Goal: Task Accomplishment & Management: Use online tool/utility

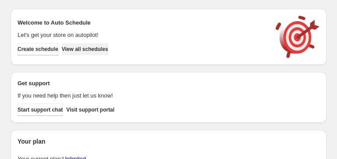
click at [95, 48] on span "View all schedules" at bounding box center [85, 49] width 46 height 7
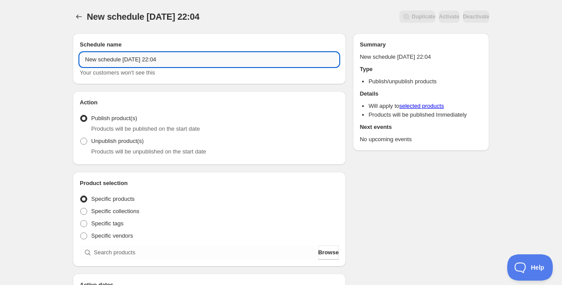
click at [158, 60] on input "New schedule [DATE] 22:04" at bounding box center [209, 60] width 259 height 14
drag, startPoint x: 121, startPoint y: 62, endPoint x: 164, endPoint y: 67, distance: 43.3
click at [164, 67] on div "Schedule for C8A25c Your customers won't see this" at bounding box center [209, 65] width 259 height 25
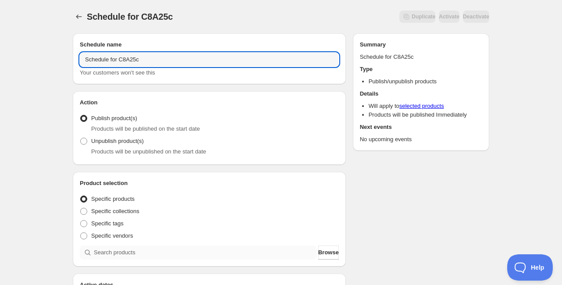
type input "Schedule for C8A25c"
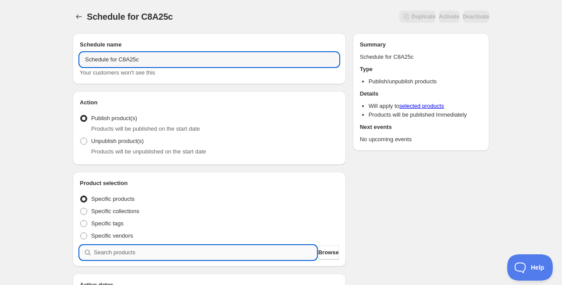
click at [156, 158] on input "search" at bounding box center [205, 253] width 223 height 14
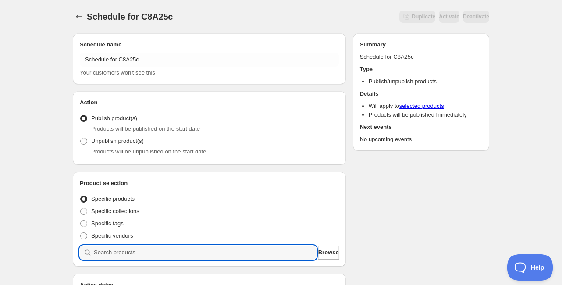
paste input "C8A25c"
type input "C8A25c"
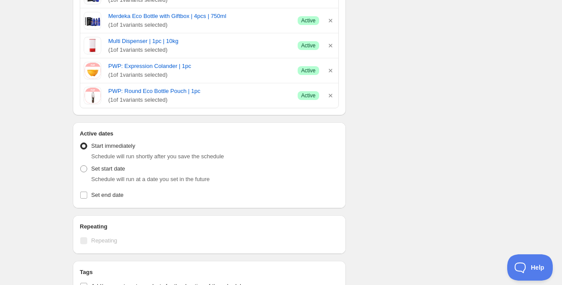
scroll to position [281, 0]
click at [116, 158] on span "Set start date" at bounding box center [108, 168] width 34 height 7
click at [81, 158] on input "Set start date" at bounding box center [80, 165] width 0 height 0
radio input "true"
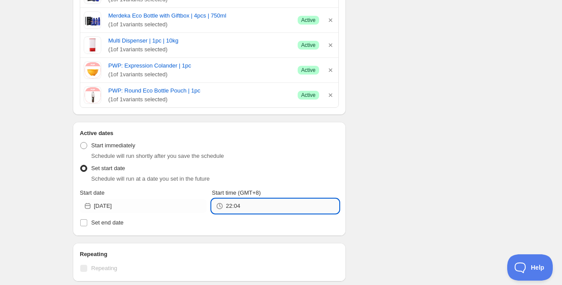
click at [242, 158] on input "22:04" at bounding box center [282, 206] width 113 height 14
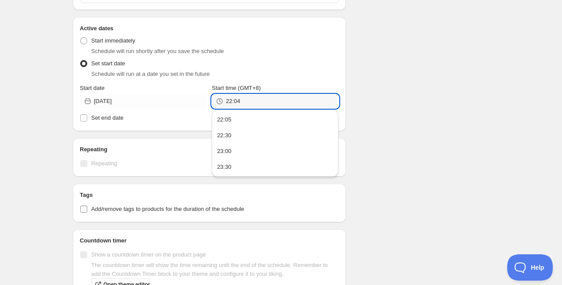
scroll to position [386, 0]
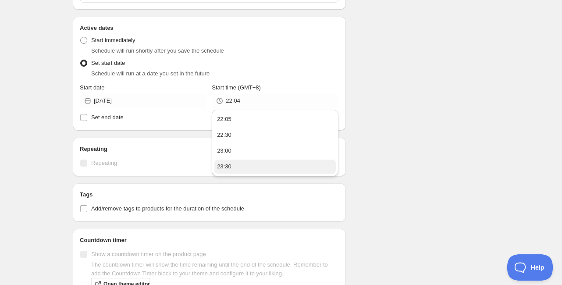
click at [249, 158] on button "23:30" at bounding box center [274, 167] width 121 height 14
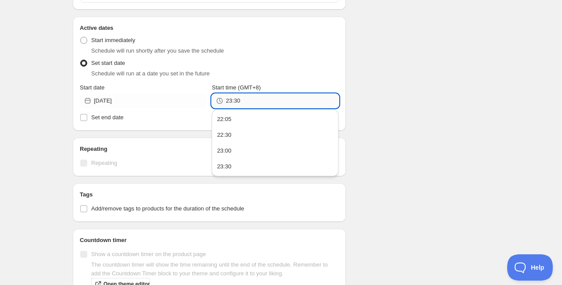
drag, startPoint x: 235, startPoint y: 99, endPoint x: 262, endPoint y: 104, distance: 27.7
click at [262, 104] on input "23:30" at bounding box center [282, 101] width 113 height 14
type input "23:58"
click at [89, 114] on label "Set end date" at bounding box center [209, 117] width 259 height 12
click at [87, 114] on input "Set end date" at bounding box center [83, 117] width 7 height 7
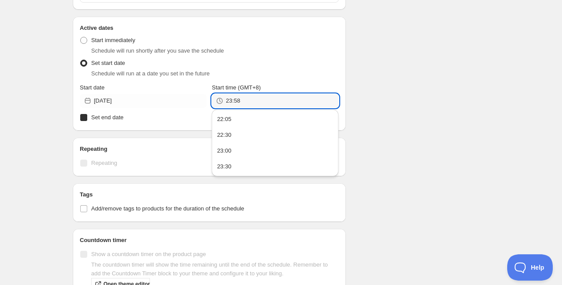
checkbox input "true"
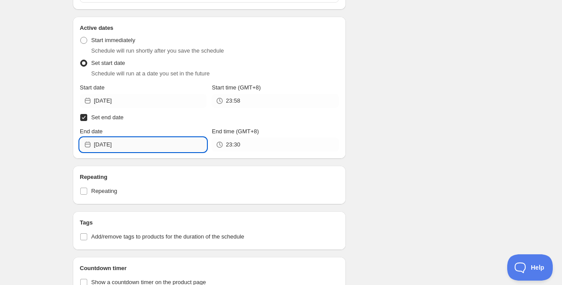
click at [119, 148] on input "[DATE]" at bounding box center [150, 145] width 113 height 14
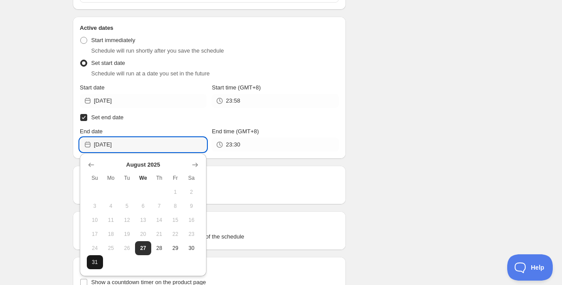
click at [98, 158] on span "31" at bounding box center [94, 262] width 9 height 7
type input "[DATE]"
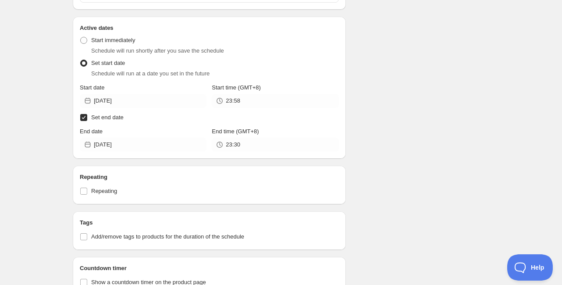
click at [340, 153] on div "Schedule name Schedule for C8A25c Your customers won't see this Action Action P…" at bounding box center [278, 66] width 424 height 852
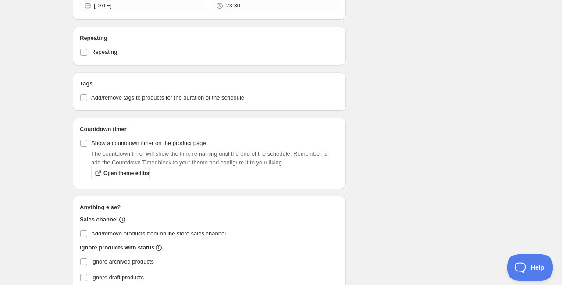
scroll to position [526, 0]
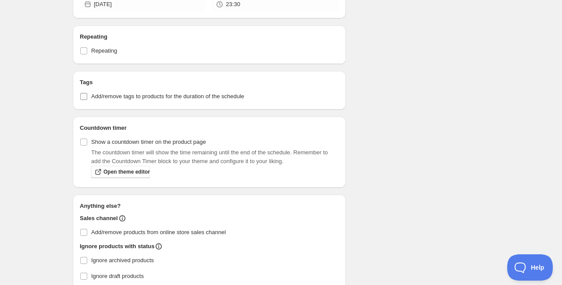
click at [125, 93] on span "Add/remove tags to products for the duration of the schedule" at bounding box center [167, 96] width 153 height 7
click at [87, 93] on input "Add/remove tags to products for the duration of the schedule" at bounding box center [83, 96] width 7 height 7
checkbox input "true"
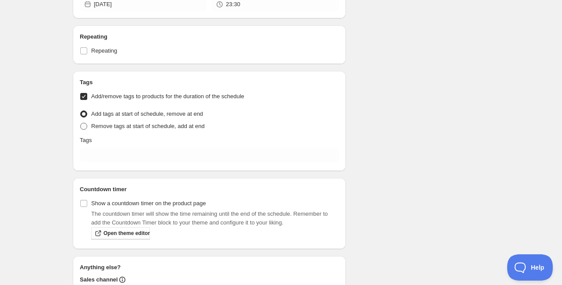
click at [122, 123] on span "Remove tags at start of schedule, add at end" at bounding box center [148, 126] width 114 height 7
click at [81, 123] on input "Remove tags at start of schedule, add at end" at bounding box center [80, 123] width 0 height 0
radio input "true"
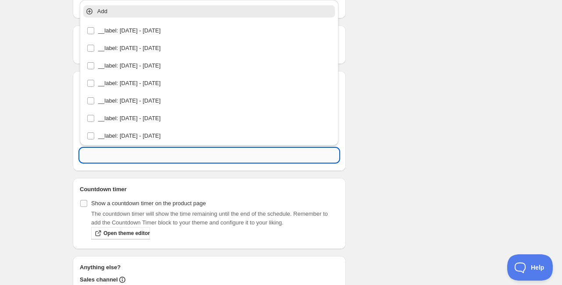
click at [130, 158] on input "text" at bounding box center [209, 155] width 259 height 14
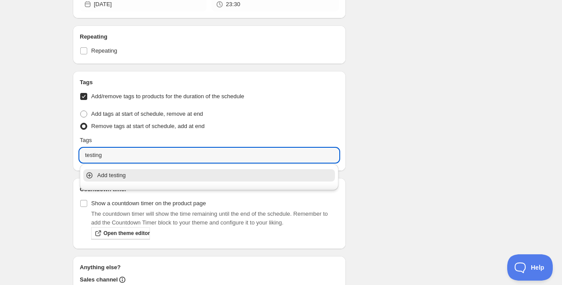
click at [139, 158] on div "Add testing" at bounding box center [210, 176] width 256 height 18
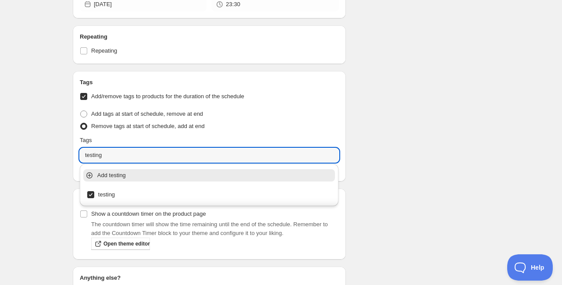
type input "testing"
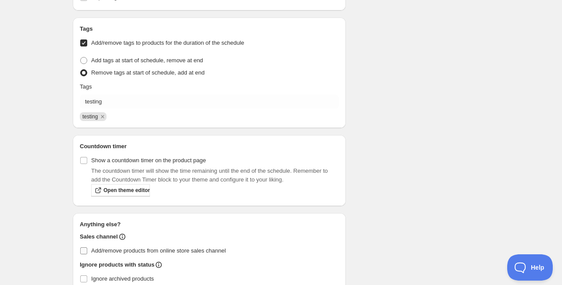
scroll to position [631, 0]
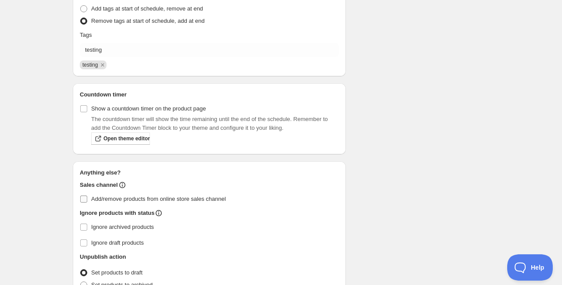
click at [149, 158] on span "Add/remove products from online store sales channel" at bounding box center [158, 199] width 135 height 9
click at [87, 158] on input "Add/remove products from online store sales channel" at bounding box center [83, 199] width 7 height 7
checkbox input "true"
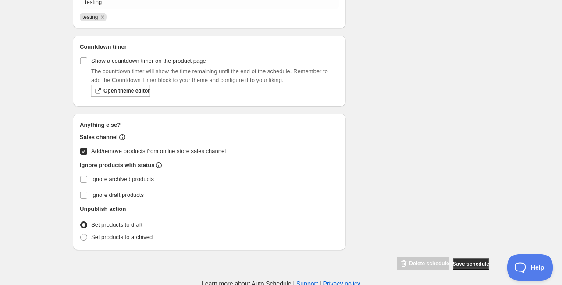
scroll to position [681, 0]
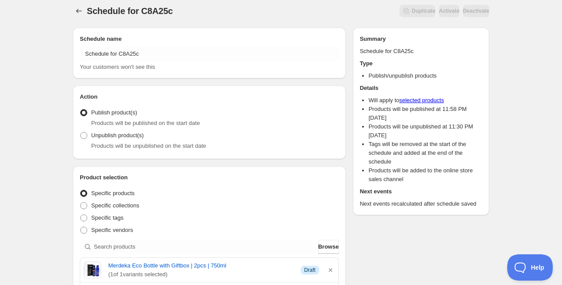
scroll to position [0, 0]
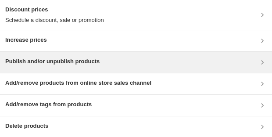
click at [96, 59] on h3 "Publish and/or unpublish products" at bounding box center [52, 61] width 94 height 9
